Goal: Task Accomplishment & Management: Manage account settings

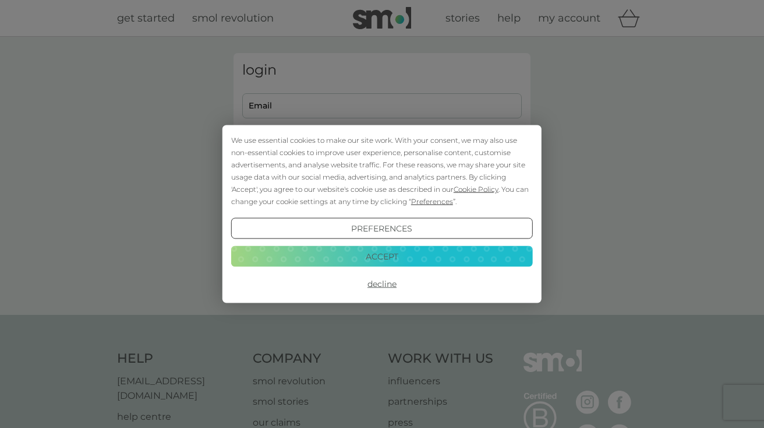
type input "[PERSON_NAME][EMAIL_ADDRESS][PERSON_NAME][DOMAIN_NAME]"
click at [386, 284] on button "Decline" at bounding box center [382, 283] width 302 height 21
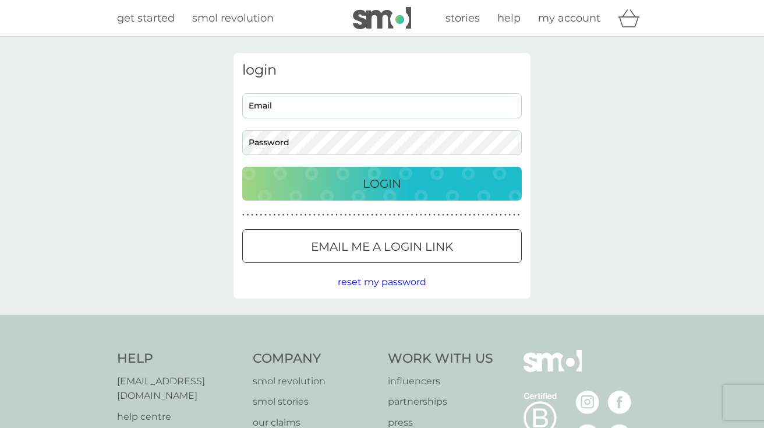
type input "[PERSON_NAME][EMAIL_ADDRESS][PERSON_NAME][DOMAIN_NAME]"
click at [407, 186] on div "Login" at bounding box center [382, 183] width 256 height 19
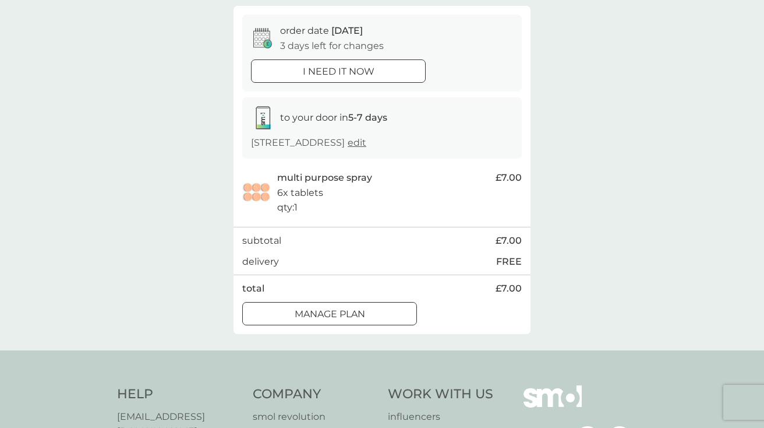
scroll to position [100, 0]
click at [380, 313] on div "Manage plan" at bounding box center [330, 315] width 174 height 15
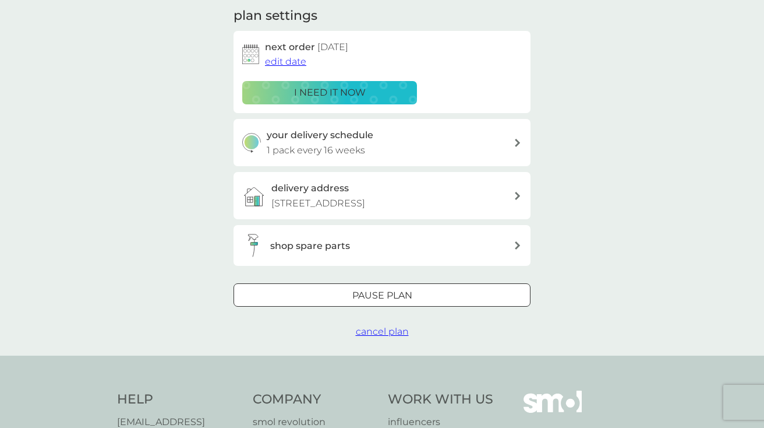
scroll to position [171, 0]
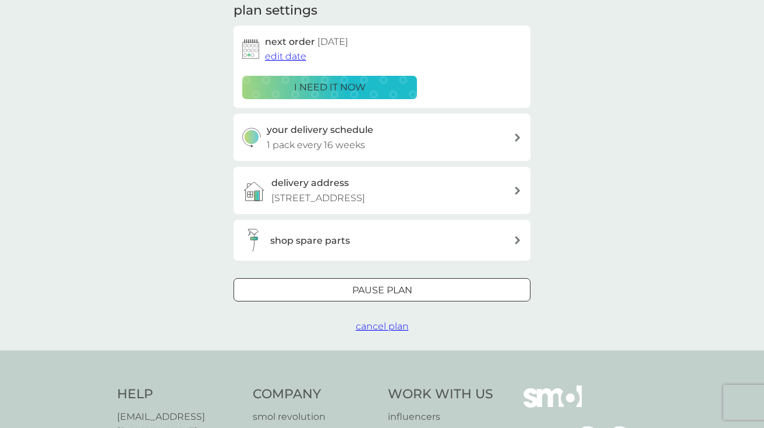
click at [289, 55] on span "edit date" at bounding box center [285, 56] width 41 height 11
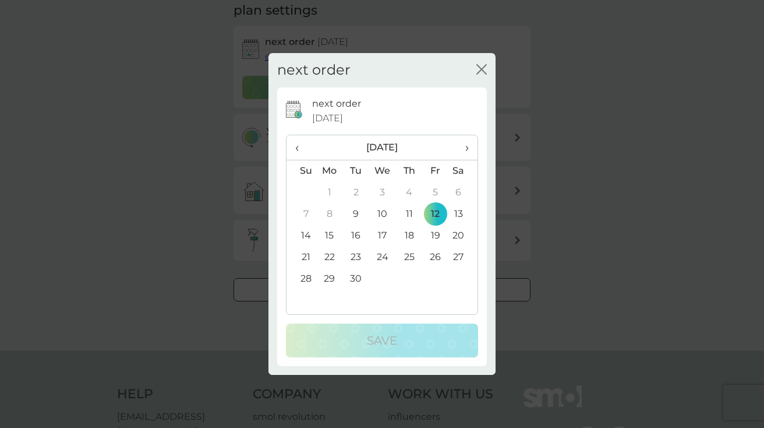
click at [468, 149] on span "›" at bounding box center [463, 147] width 12 height 24
click at [467, 149] on span "›" at bounding box center [463, 147] width 12 height 24
click at [435, 277] on td "28" at bounding box center [435, 279] width 26 height 22
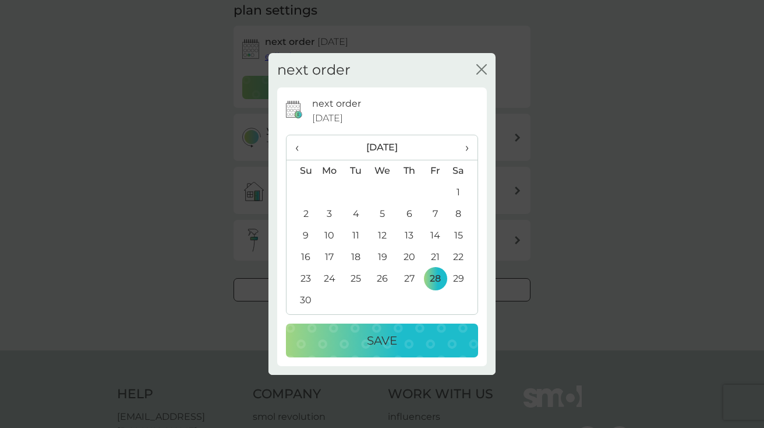
click at [429, 333] on div "Save" at bounding box center [382, 340] width 169 height 19
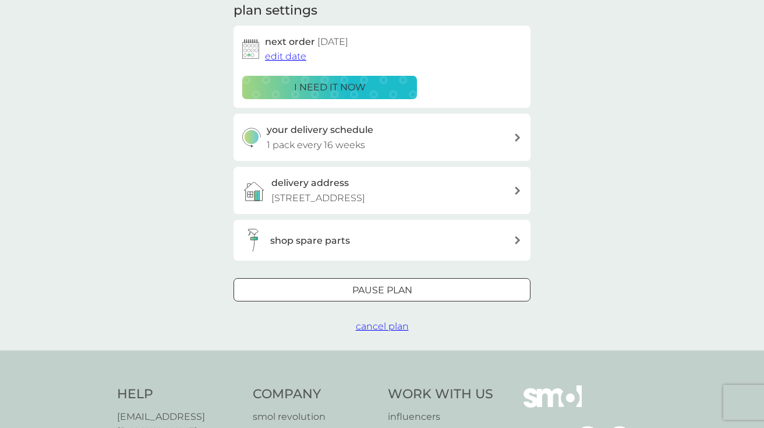
scroll to position [61, 0]
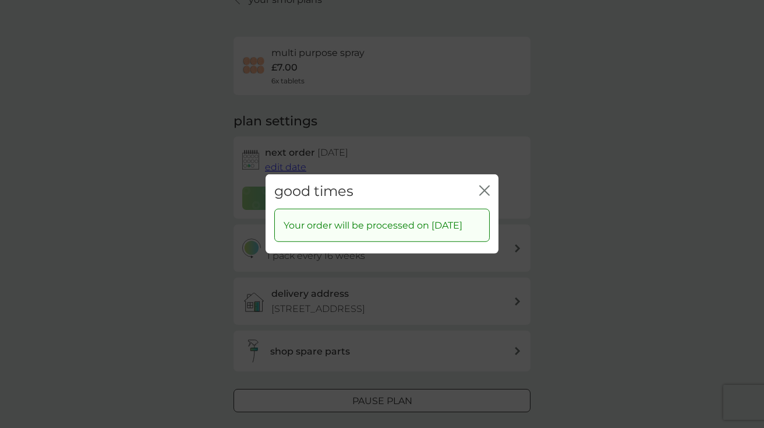
click at [485, 185] on icon "close" at bounding box center [484, 190] width 10 height 10
